Goal: Task Accomplishment & Management: Use online tool/utility

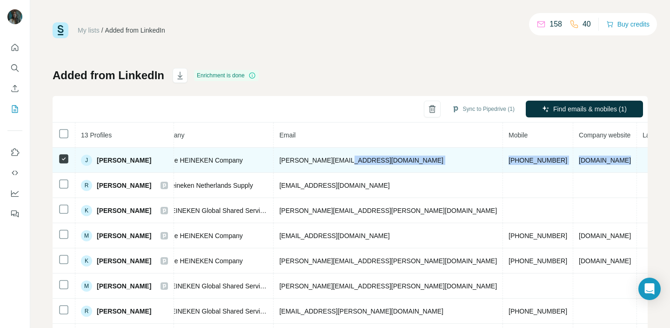
scroll to position [0, 302]
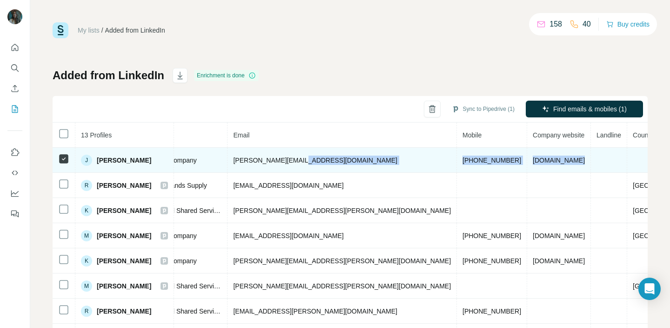
drag, startPoint x: 620, startPoint y: 158, endPoint x: 634, endPoint y: 161, distance: 15.1
click at [634, 161] on tr "J [PERSON_NAME] Found LinkedIn Chapter Lead Low Code & Automation - Senior Tech…" at bounding box center [228, 160] width 956 height 25
click at [627, 161] on td at bounding box center [666, 160] width 79 height 25
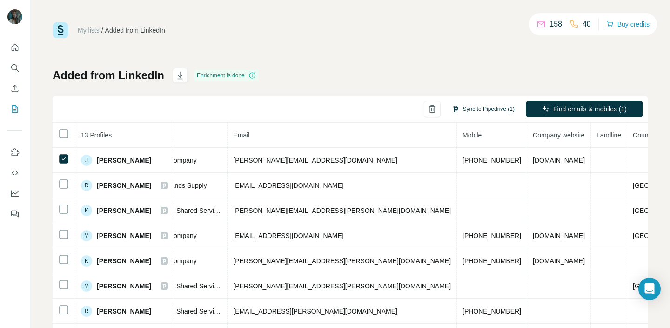
click at [474, 111] on button "Sync to Pipedrive (1)" at bounding box center [483, 109] width 76 height 14
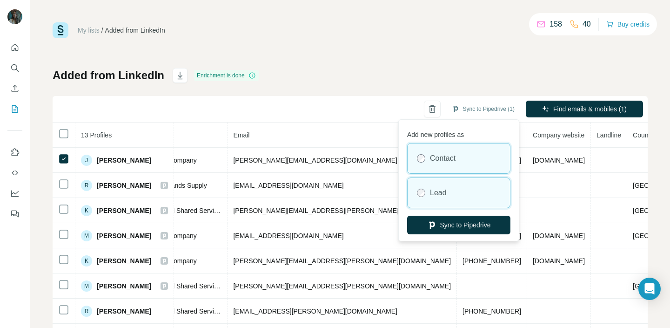
click at [443, 191] on label "Lead" at bounding box center [438, 192] width 17 height 11
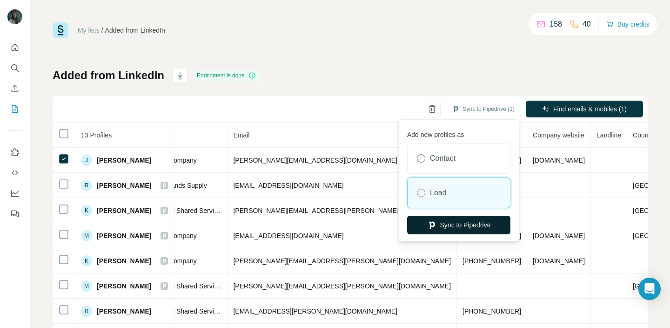
click at [454, 226] on button "Sync to Pipedrive" at bounding box center [458, 225] width 103 height 19
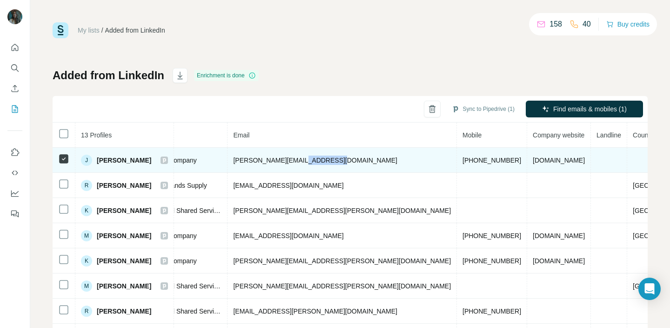
drag, startPoint x: 318, startPoint y: 158, endPoint x: 260, endPoint y: 167, distance: 58.8
click at [260, 167] on td "[PERSON_NAME][EMAIL_ADDRESS][DOMAIN_NAME]" at bounding box center [342, 160] width 229 height 25
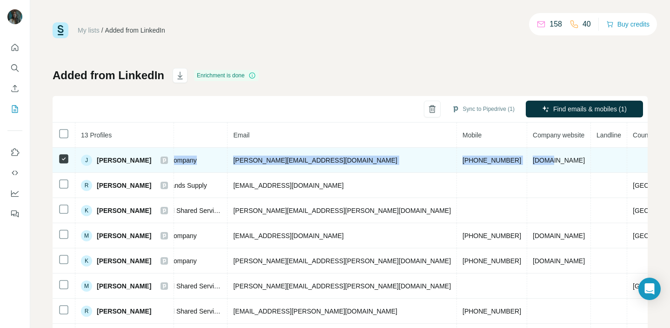
drag, startPoint x: 466, startPoint y: 161, endPoint x: 128, endPoint y: 159, distance: 338.4
click at [174, 161] on tr "J [PERSON_NAME] Found LinkedIn Chapter Lead Low Code & Automation - Senior Tech…" at bounding box center [228, 160] width 956 height 25
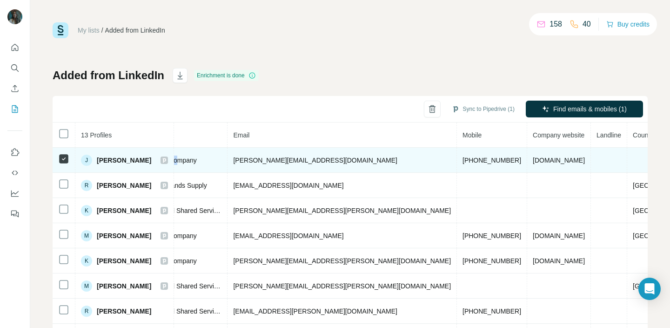
drag, startPoint x: 197, startPoint y: 158, endPoint x: 180, endPoint y: 158, distance: 17.7
click at [180, 158] on tr "J [PERSON_NAME] Found LinkedIn Chapter Lead Low Code & Automation - Senior Tech…" at bounding box center [228, 160] width 956 height 25
drag, startPoint x: 199, startPoint y: 160, endPoint x: 142, endPoint y: 160, distance: 57.7
click at [142, 160] on tr "J [PERSON_NAME] Found LinkedIn Chapter Lead Low Code & Automation - Senior Tech…" at bounding box center [228, 160] width 956 height 25
